Goal: Transaction & Acquisition: Purchase product/service

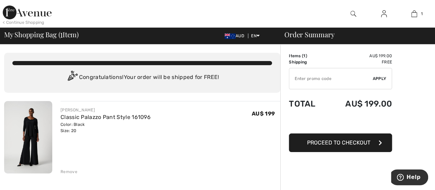
click at [372, 145] on button "Proceed to Checkout" at bounding box center [340, 142] width 103 height 19
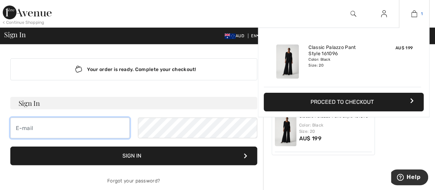
type input "Drillbit101##"
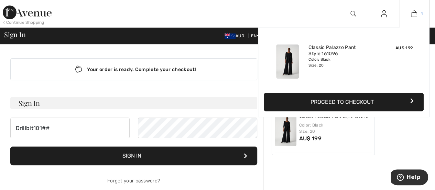
click at [378, 105] on button "Proceed to Checkout" at bounding box center [344, 102] width 160 height 19
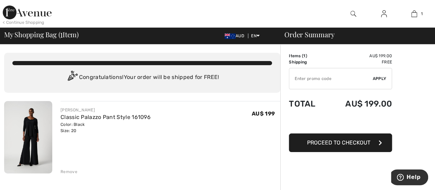
click at [317, 142] on span "Proceed to Checkout" at bounding box center [338, 142] width 63 height 7
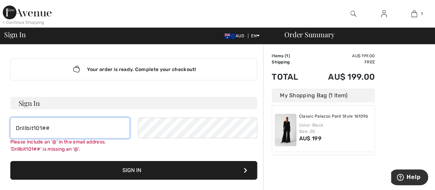
click at [47, 125] on input "Drillbit101##" at bounding box center [69, 127] width 119 height 21
click at [50, 126] on input "Drillbit101##" at bounding box center [69, 127] width 119 height 21
type input "D"
type input "kimvb101@gmail.com"
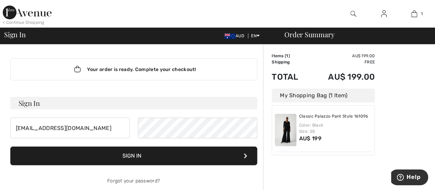
click at [174, 172] on form "Sign In kimvb101@gmail.com Please include an '@' in the email address. 'Drillbi…" at bounding box center [133, 144] width 247 height 94
click at [177, 153] on button "Sign In" at bounding box center [133, 155] width 247 height 19
click at [245, 156] on icon at bounding box center [245, 156] width 3 height 6
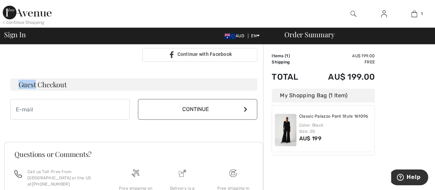
scroll to position [191, 0]
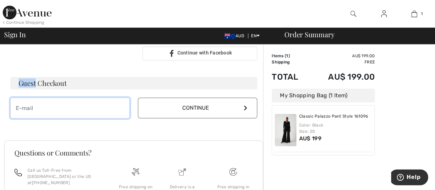
click at [107, 110] on input "email" at bounding box center [69, 107] width 119 height 21
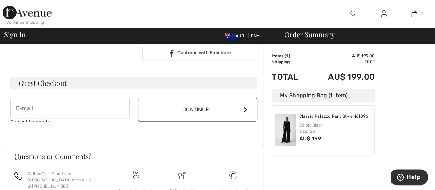
drag, startPoint x: 107, startPoint y: 110, endPoint x: 245, endPoint y: 156, distance: 144.7
click at [245, 156] on div "Questions or Comments?" at bounding box center [133, 161] width 255 height 18
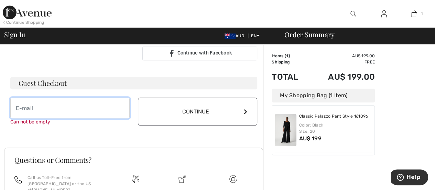
click at [90, 110] on input "email" at bounding box center [69, 107] width 119 height 21
type input "[EMAIL_ADDRESS][DOMAIN_NAME]"
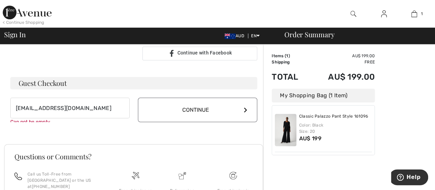
click at [243, 110] on button "Continue" at bounding box center [197, 109] width 119 height 24
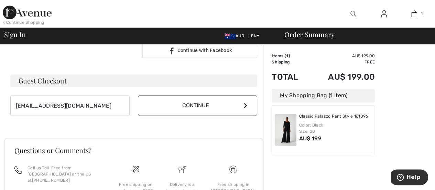
scroll to position [184, 0]
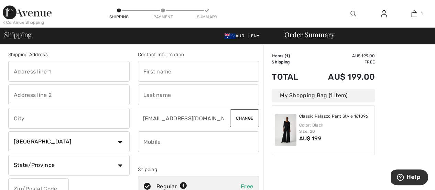
scroll to position [2, 0]
click at [197, 58] on div "Contact Information kimvb101@gmail.com Change Shipping Regular Free Express AU$…" at bounding box center [199, 137] width 130 height 173
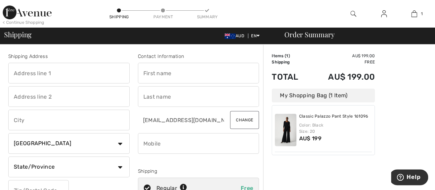
click at [66, 75] on input "text" at bounding box center [68, 73] width 121 height 21
type input "5"
type input "Regal Court"
type input "Horsham"
select select "AU"
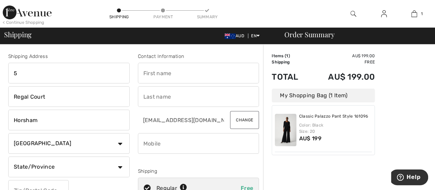
type input "3400"
type input "0411057821"
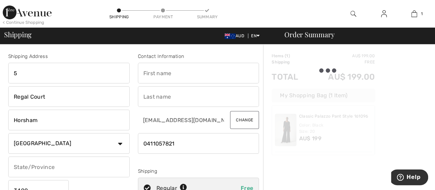
type input "VIC"
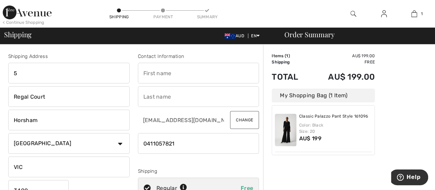
click at [170, 75] on input "text" at bounding box center [198, 73] width 121 height 21
type input "Kim"
type input "van Buuren"
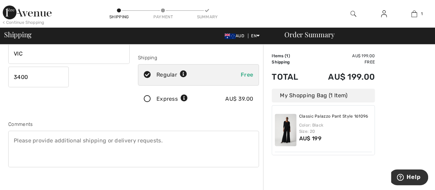
scroll to position [127, 0]
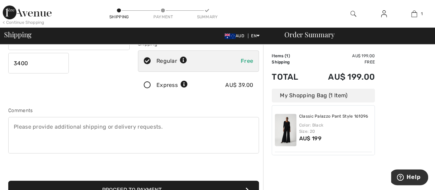
click at [147, 87] on icon at bounding box center [147, 85] width 18 height 7
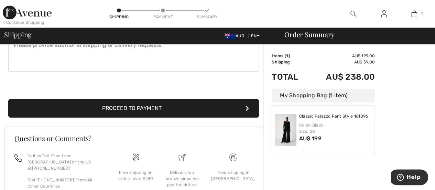
scroll to position [211, 0]
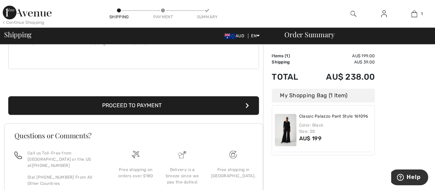
click at [219, 108] on button "Proceed to Payment" at bounding box center [133, 105] width 251 height 19
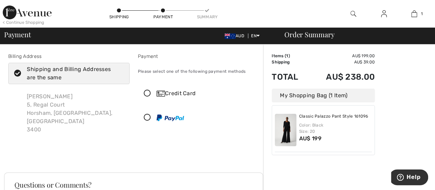
click at [150, 92] on icon at bounding box center [147, 93] width 18 height 7
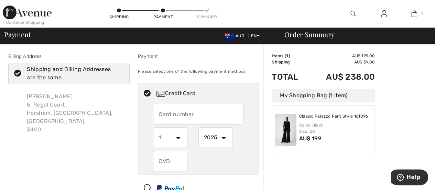
click at [207, 115] on input "text" at bounding box center [198, 114] width 90 height 21
type input "[CREDIT_CARD_NUMBER]"
click at [179, 136] on select "1 2 3 4 5 6 7 8 9 10 11 12" at bounding box center [170, 137] width 34 height 21
select select "2"
click at [153, 127] on select "1 2 3 4 5 6 7 8 9 10 11 12" at bounding box center [170, 137] width 34 height 21
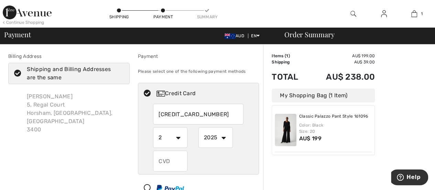
click at [223, 136] on select "2025 2026 2027 2028 2029 2030 2031 2032 2033 2034 2035" at bounding box center [215, 137] width 34 height 21
select select "2028"
click at [198, 127] on select "2025 2026 2027 2028 2029 2030 2031 2032 2033 2034 2035" at bounding box center [215, 137] width 34 height 21
click at [179, 158] on input "text" at bounding box center [170, 160] width 34 height 21
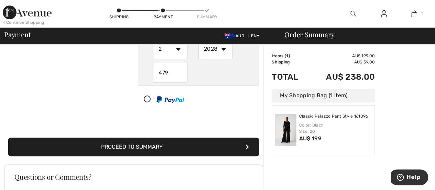
scroll to position [90, 0]
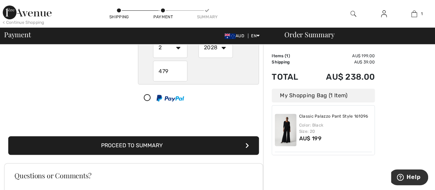
type input "479"
click at [217, 147] on button "Proceed to Summary" at bounding box center [133, 145] width 251 height 19
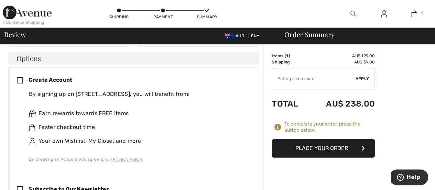
scroll to position [174, 0]
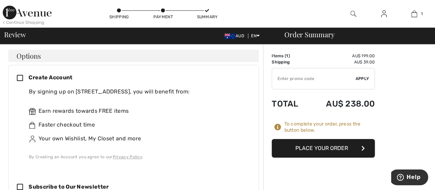
click at [353, 150] on button "Place Your Order" at bounding box center [323, 148] width 103 height 19
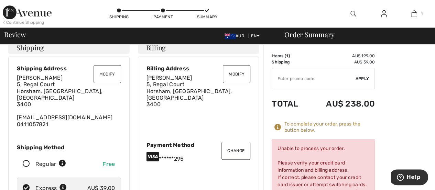
scroll to position [0, 0]
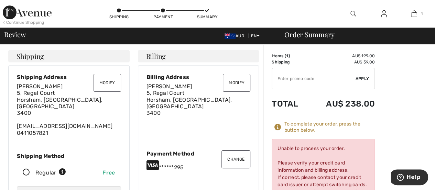
click at [107, 83] on button "Modify" at bounding box center [108, 83] width 28 height 18
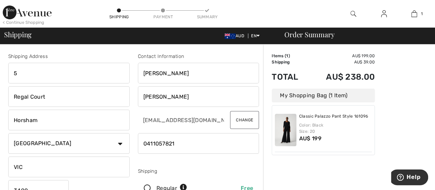
click at [44, 71] on input "5" at bounding box center [68, 73] width 121 height 21
type input "5 Regal Crt"
click at [49, 96] on input "Regal Court" at bounding box center [68, 96] width 121 height 21
type input "R"
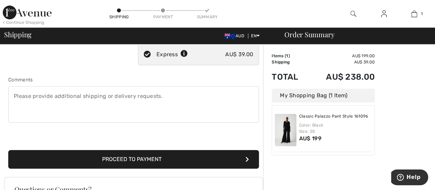
scroll to position [159, 0]
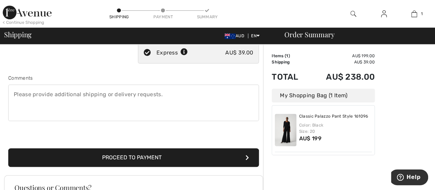
click at [203, 158] on button "Proceed to Payment" at bounding box center [133, 157] width 251 height 19
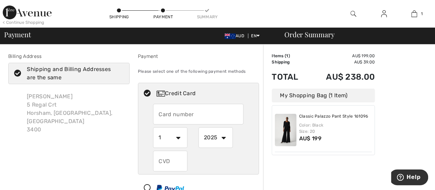
click at [218, 116] on input "text" at bounding box center [198, 114] width 90 height 21
radio input "true"
type input "[CREDIT_CARD_NUMBER]"
click at [175, 136] on select "1 2 3 4 5 6 7 8 9 10 11 12" at bounding box center [170, 137] width 34 height 21
radio input "true"
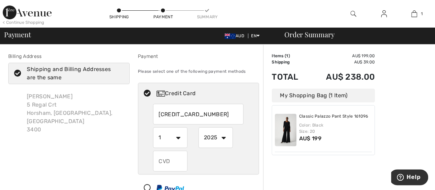
select select "2"
click at [153, 127] on select "1 2 3 4 5 6 7 8 9 10 11 12" at bounding box center [170, 137] width 34 height 21
click at [224, 142] on select "2025 2026 2027 2028 2029 2030 2031 2032 2033 2034 2035" at bounding box center [215, 137] width 34 height 21
radio input "true"
select select "2028"
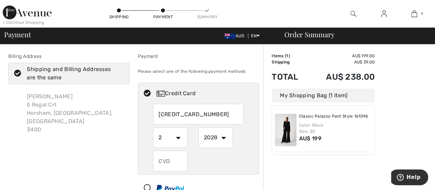
click at [198, 127] on select "2025 2026 2027 2028 2029 2030 2031 2032 2033 2034 2035" at bounding box center [215, 137] width 34 height 21
click at [175, 163] on input "text" at bounding box center [170, 160] width 34 height 21
radio input "true"
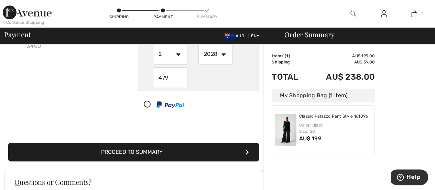
scroll to position [85, 0]
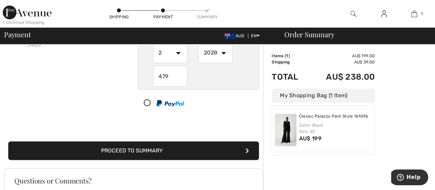
type input "479"
click at [217, 154] on button "Proceed to Summary" at bounding box center [133, 150] width 251 height 19
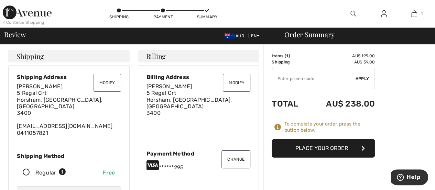
click at [345, 148] on button "Place Your Order" at bounding box center [323, 148] width 103 height 19
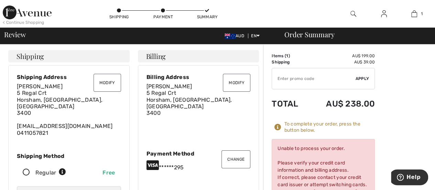
click at [232, 161] on button "Change" at bounding box center [236, 159] width 29 height 18
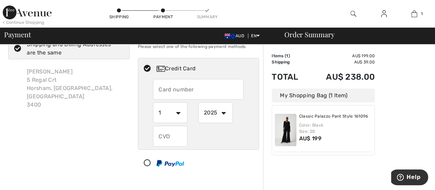
click at [197, 90] on input "text" at bounding box center [198, 89] width 90 height 21
radio input "true"
type input "4564699029926333"
click at [178, 114] on select "1 2 3 4 5 6 7 8 9 10 11 12" at bounding box center [170, 112] width 34 height 21
radio input "true"
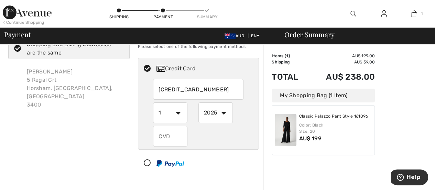
select select "2"
click at [153, 102] on select "1 2 3 4 5 6 7 8 9 10 11 12" at bounding box center [170, 112] width 34 height 21
click at [178, 116] on select "1 2 3 4 5 6 7 8 9 10 11 12" at bounding box center [170, 112] width 34 height 21
radio input "true"
select select "9"
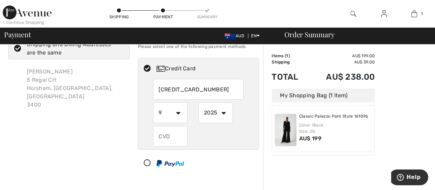
click at [153, 102] on select "1 2 3 4 5 6 7 8 9 10 11 12" at bounding box center [170, 112] width 34 height 21
click at [221, 114] on select "2025 2026 2027 2028 2029 2030 2031 2032 2033 2034 2035" at bounding box center [215, 112] width 34 height 21
radio input "true"
select select "2030"
click at [198, 102] on select "2025 2026 2027 2028 2029 2030 2031 2032 2033 2034 2035" at bounding box center [215, 112] width 34 height 21
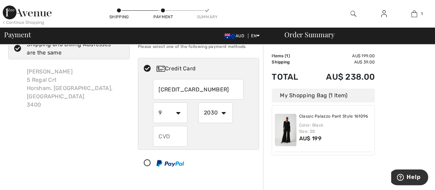
click at [179, 114] on select "1 2 3 4 5 6 7 8 9 10 11 12" at bounding box center [170, 112] width 34 height 21
radio input "true"
select select "10"
click at [153, 102] on select "1 2 3 4 5 6 7 8 9 10 11 12" at bounding box center [170, 112] width 34 height 21
click at [217, 113] on select "2025 2026 2027 2028 2029 2030 2031 2032 2033 2034 2035" at bounding box center [215, 112] width 34 height 21
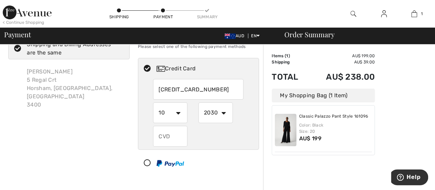
radio input "true"
select select "2028"
click at [198, 102] on select "2025 2026 2027 2028 2029 2030 2031 2032 2033 2034 2035" at bounding box center [215, 112] width 34 height 21
click at [174, 137] on input "text" at bounding box center [170, 136] width 34 height 21
radio input "true"
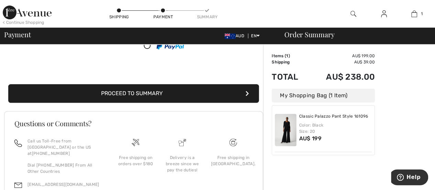
scroll to position [141, 0]
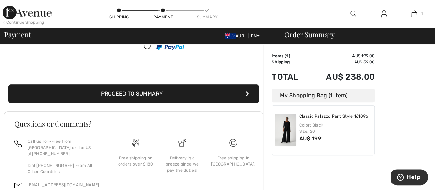
type input "045"
click at [226, 93] on button "Proceed to Summary" at bounding box center [133, 93] width 251 height 19
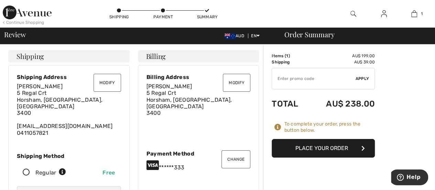
click at [362, 151] on button "Place Your Order" at bounding box center [323, 148] width 103 height 19
